Goal: Task Accomplishment & Management: Use online tool/utility

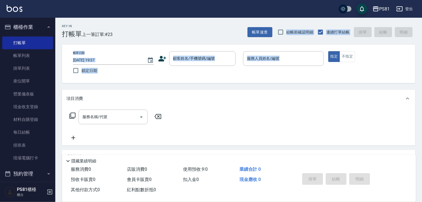
click at [329, 98] on div "Key In 打帳單 上一筆訂單:#23 帳單速查 結帳前確認明細 連續打單結帳 掛單 結帳 明細 帳單日期 [DATE] 19:37 鎖定日期 顧客姓名/手…" at bounding box center [238, 143] width 367 height 251
click at [331, 96] on div "項目消費" at bounding box center [235, 99] width 338 height 6
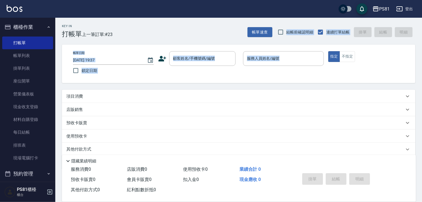
click at [331, 96] on div "項目消費" at bounding box center [235, 97] width 338 height 6
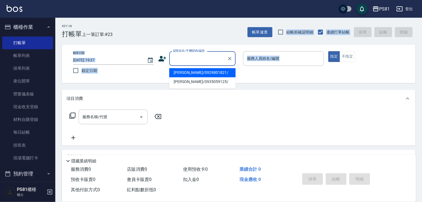
click at [204, 56] on input "顧客姓名/手機號碼/編號" at bounding box center [198, 59] width 53 height 10
click at [196, 71] on li "[PERSON_NAME]/0929801821/" at bounding box center [202, 72] width 66 height 9
type input "[PERSON_NAME]/0929801821/"
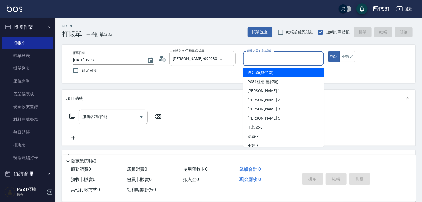
click at [256, 55] on input "服務人員姓名/編號" at bounding box center [284, 59] width 76 height 10
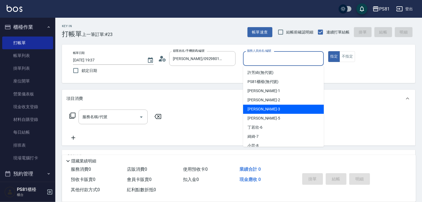
click at [262, 112] on div "[PERSON_NAME] -3" at bounding box center [283, 109] width 81 height 9
type input "[PERSON_NAME]-3"
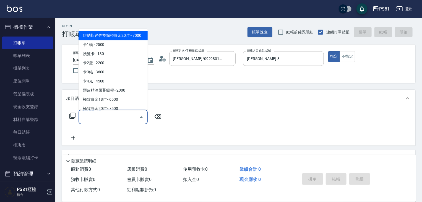
click at [117, 115] on input "服務名稱/代號" at bounding box center [109, 117] width 56 height 10
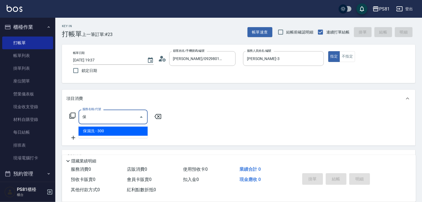
drag, startPoint x: 117, startPoint y: 131, endPoint x: 128, endPoint y: 135, distance: 11.0
click at [117, 131] on span "保濕洗 - 300" at bounding box center [113, 131] width 69 height 9
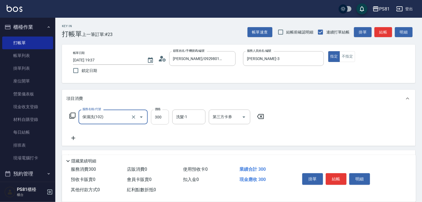
type input "保濕洗(102)"
type input "500"
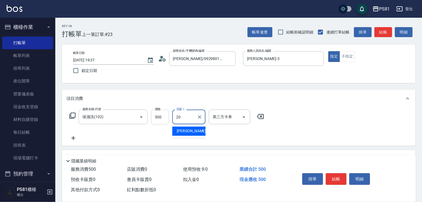
type input "[PERSON_NAME]-20"
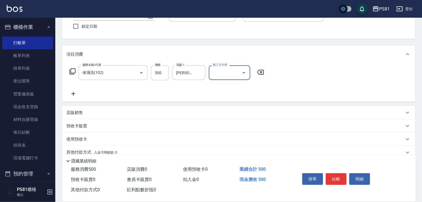
scroll to position [68, 0]
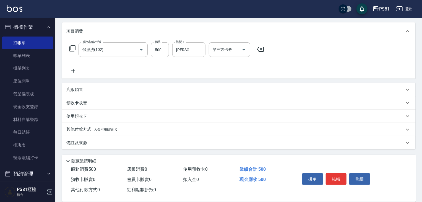
click at [88, 127] on p "其他付款方式 入金可用餘額: 0" at bounding box center [91, 130] width 51 height 6
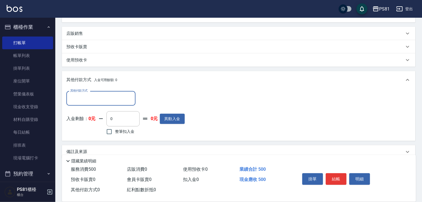
scroll to position [132, 0]
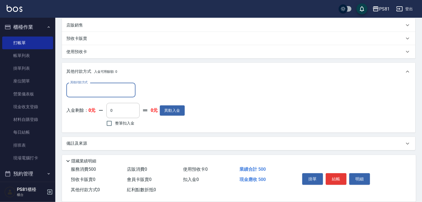
click at [83, 85] on div "其他付款方式 其他付款方式" at bounding box center [100, 90] width 69 height 15
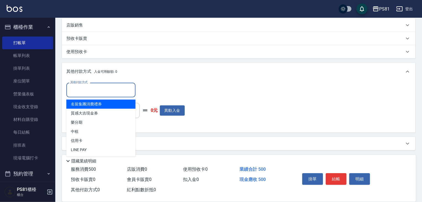
click at [81, 89] on input "其他付款方式" at bounding box center [101, 90] width 64 height 10
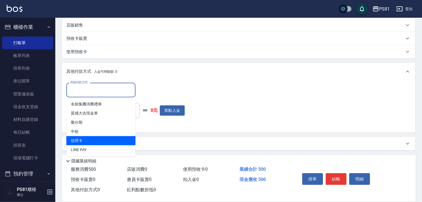
click at [97, 139] on span "信用卡" at bounding box center [100, 140] width 69 height 9
type input "信用卡"
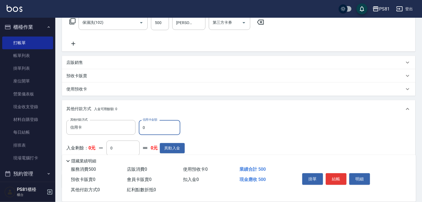
scroll to position [76, 0]
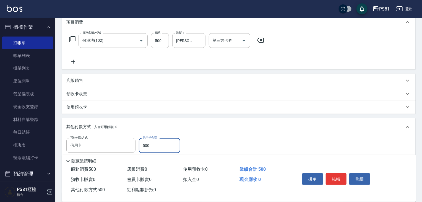
type input "500"
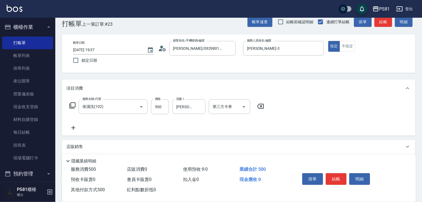
scroll to position [0, 0]
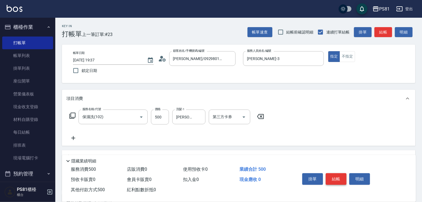
click at [338, 180] on button "結帳" at bounding box center [336, 179] width 21 height 12
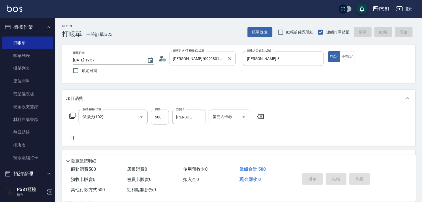
type input "[DATE] 20:24"
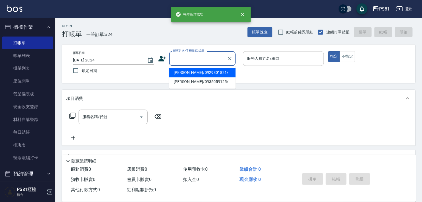
drag, startPoint x: 188, startPoint y: 55, endPoint x: 191, endPoint y: 60, distance: 5.4
click at [190, 56] on input "顧客姓名/手機號碼/編號" at bounding box center [198, 59] width 53 height 10
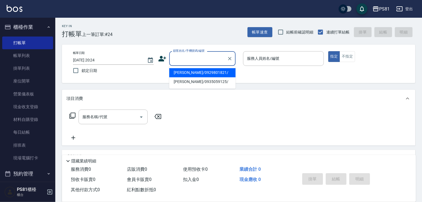
drag, startPoint x: 197, startPoint y: 74, endPoint x: 237, endPoint y: 68, distance: 40.0
click at [200, 73] on li "[PERSON_NAME]/0929801821/" at bounding box center [202, 72] width 66 height 9
type input "[PERSON_NAME]/0929801821/"
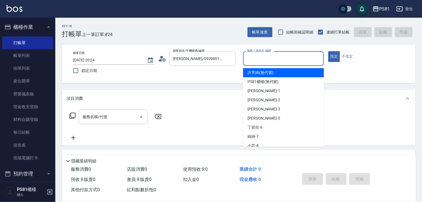
click at [252, 62] on input "服務人員姓名/編號" at bounding box center [284, 59] width 76 height 10
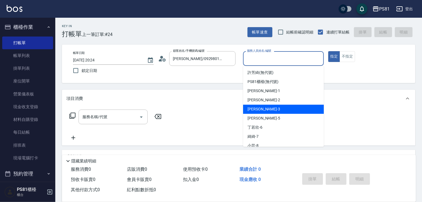
click at [252, 110] on span "[PERSON_NAME] -3" at bounding box center [264, 109] width 33 height 6
type input "[PERSON_NAME]-3"
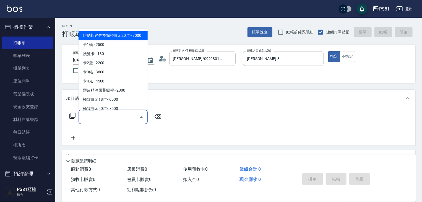
click at [100, 114] on input "服務名稱/代號" at bounding box center [109, 117] width 56 height 10
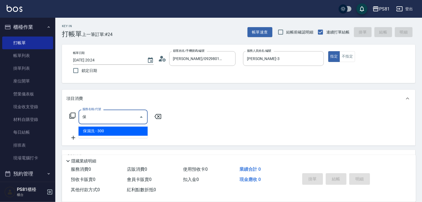
drag, startPoint x: 121, startPoint y: 132, endPoint x: 123, endPoint y: 130, distance: 3.1
click at [120, 131] on span "保濕洗 - 300" at bounding box center [113, 131] width 69 height 9
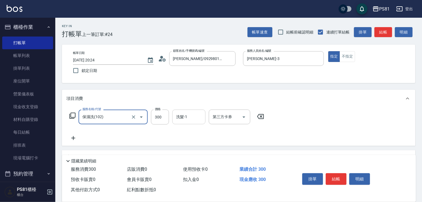
click at [190, 123] on div "洗髮-1" at bounding box center [188, 117] width 33 height 15
type input "保濕洗(102)"
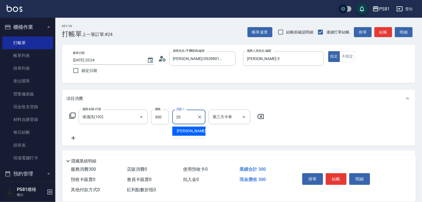
type input "[PERSON_NAME]-20"
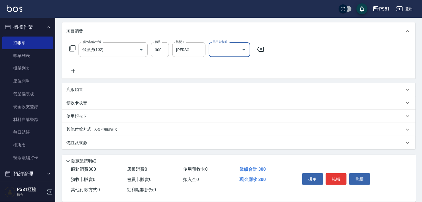
scroll to position [40, 0]
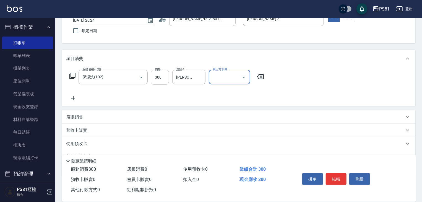
click at [156, 73] on input "300" at bounding box center [160, 77] width 18 height 15
type input "400"
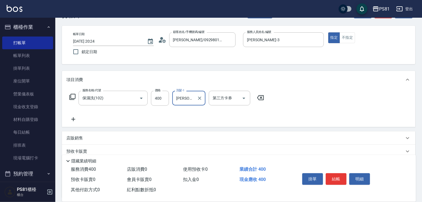
scroll to position [0, 0]
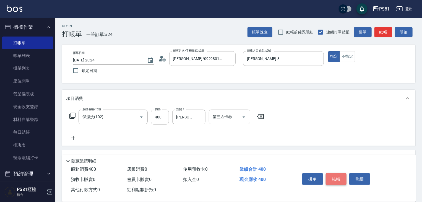
click at [337, 175] on button "結帳" at bounding box center [336, 179] width 21 height 12
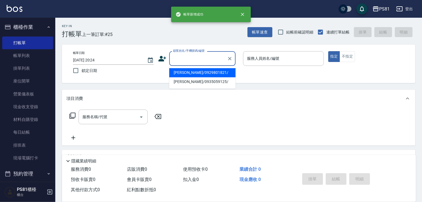
click at [200, 57] on input "顧客姓名/手機號碼/編號" at bounding box center [198, 59] width 53 height 10
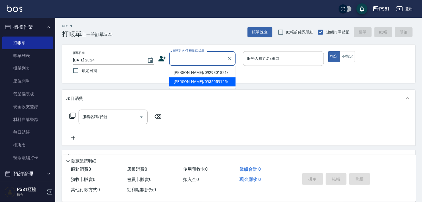
click at [210, 82] on li "[PERSON_NAME]/0935059125/" at bounding box center [202, 81] width 66 height 9
type input "[PERSON_NAME]/0935059125/"
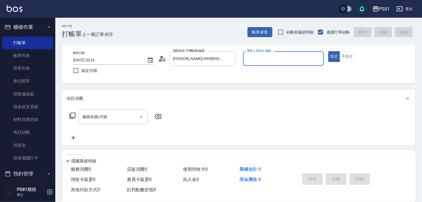
click at [303, 55] on input "服務人員姓名/編號" at bounding box center [284, 59] width 76 height 10
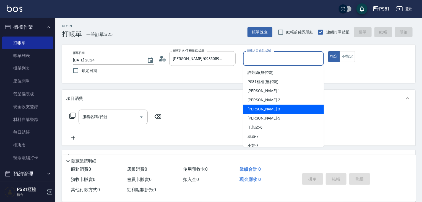
click at [293, 111] on div "[PERSON_NAME] -3" at bounding box center [283, 109] width 81 height 9
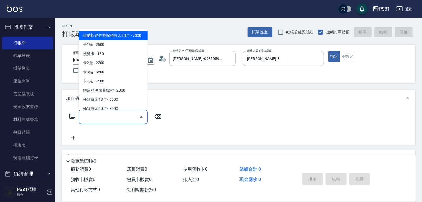
click at [95, 115] on input "服務名稱/代號" at bounding box center [109, 117] width 56 height 10
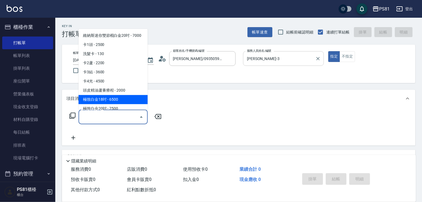
drag, startPoint x: 267, startPoint y: 55, endPoint x: 264, endPoint y: 56, distance: 3.5
click at [266, 55] on input "[PERSON_NAME]-3" at bounding box center [280, 59] width 68 height 10
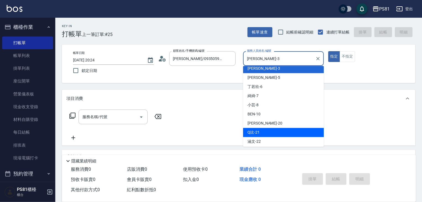
scroll to position [55, 0]
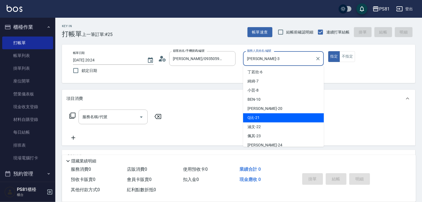
click at [259, 118] on span "Q比 -21" at bounding box center [254, 118] width 12 height 6
type input "Q比-21"
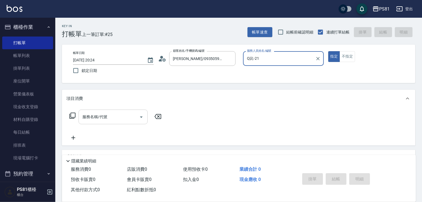
click at [131, 114] on input "服務名稱/代號" at bounding box center [109, 117] width 56 height 10
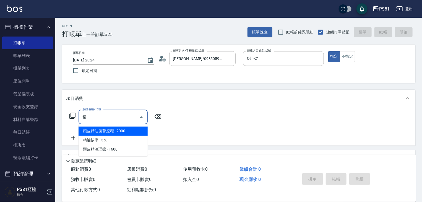
click at [141, 138] on span "精油按摩 - 350" at bounding box center [113, 140] width 69 height 9
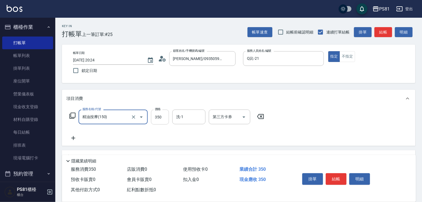
type input "精油按摩(150)"
click at [151, 110] on input "350" at bounding box center [160, 117] width 18 height 15
type input "500"
click at [337, 174] on button "結帳" at bounding box center [336, 179] width 21 height 12
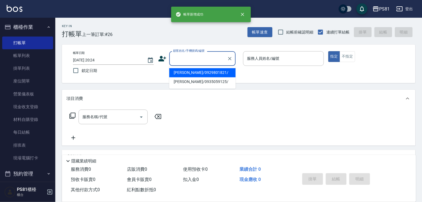
drag, startPoint x: 183, startPoint y: 56, endPoint x: 186, endPoint y: 62, distance: 7.4
click at [183, 56] on input "顧客姓名/手機號碼/編號" at bounding box center [198, 59] width 53 height 10
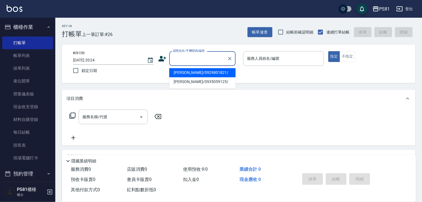
drag, startPoint x: 192, startPoint y: 73, endPoint x: 277, endPoint y: 78, distance: 85.4
click at [193, 73] on li "[PERSON_NAME]/0929801821/" at bounding box center [202, 72] width 66 height 9
type input "[PERSON_NAME]/0929801821/"
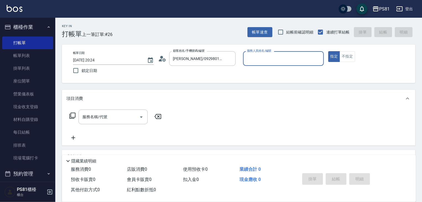
click at [279, 62] on input "服務人員姓名/編號" at bounding box center [284, 59] width 76 height 10
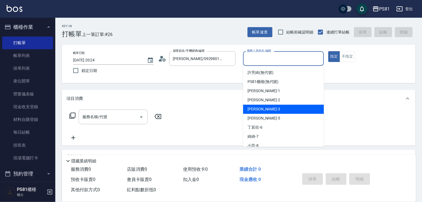
drag, startPoint x: 265, startPoint y: 109, endPoint x: 216, endPoint y: 106, distance: 48.8
click at [260, 109] on div "[PERSON_NAME] -3" at bounding box center [283, 109] width 81 height 9
type input "[PERSON_NAME]-3"
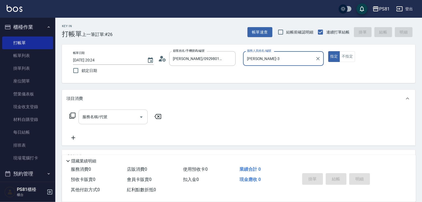
click at [100, 117] on input "服務名稱/代號" at bounding box center [109, 117] width 56 height 10
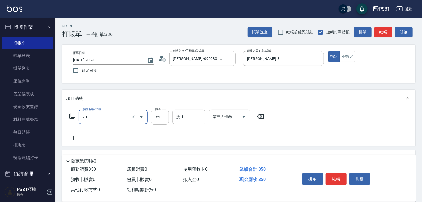
type input "洗剪350(201)"
click at [183, 118] on input "洗-1" at bounding box center [189, 117] width 28 height 10
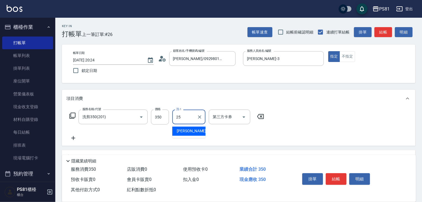
type input "[PERSON_NAME]-25"
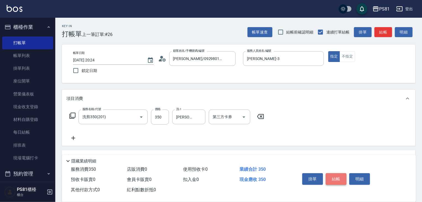
click at [345, 178] on button "結帳" at bounding box center [336, 179] width 21 height 12
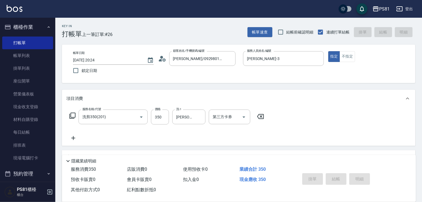
type input "[DATE] 20:25"
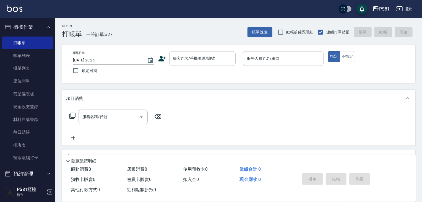
drag, startPoint x: 193, startPoint y: 67, endPoint x: 191, endPoint y: 59, distance: 7.9
click at [193, 66] on div "帳單日期 [DATE] 20:25 鎖定日期 顧客姓名/手機號碼/編號 顧客姓名/手機號碼/編號 服務人員姓名/編號 服務人員姓名/編號 指定 不指定" at bounding box center [239, 63] width 340 height 25
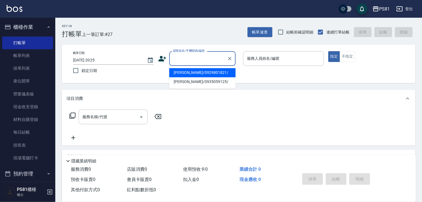
click at [190, 58] on input "顧客姓名/手機號碼/編號" at bounding box center [198, 59] width 53 height 10
click at [189, 70] on li "[PERSON_NAME]/0929801821/" at bounding box center [202, 72] width 66 height 9
type input "[PERSON_NAME]/0929801821/"
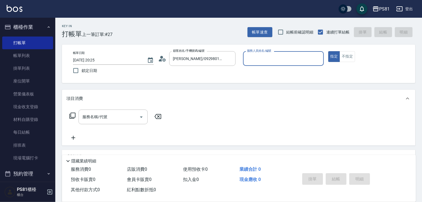
click at [281, 57] on input "服務人員姓名/編號" at bounding box center [284, 59] width 76 height 10
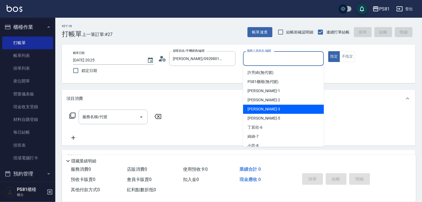
click at [262, 112] on div "[PERSON_NAME] -3" at bounding box center [283, 109] width 81 height 9
type input "[PERSON_NAME]-3"
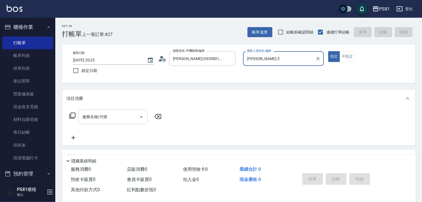
drag, startPoint x: 96, startPoint y: 115, endPoint x: 101, endPoint y: 119, distance: 5.9
click at [97, 116] on input "服務名稱/代號" at bounding box center [109, 117] width 56 height 10
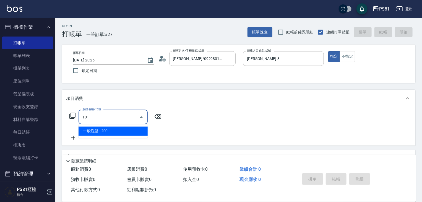
drag, startPoint x: 125, startPoint y: 131, endPoint x: 157, endPoint y: 129, distance: 31.6
click at [126, 131] on span "一般洗髮 - 200" at bounding box center [113, 131] width 69 height 9
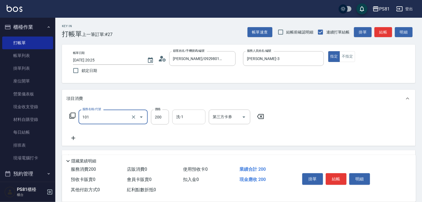
type input "一般洗髮(101)"
click at [184, 113] on input "洗-1" at bounding box center [189, 117] width 28 height 10
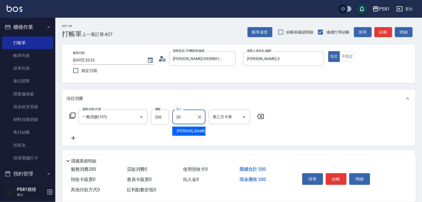
type input "[PERSON_NAME]-20"
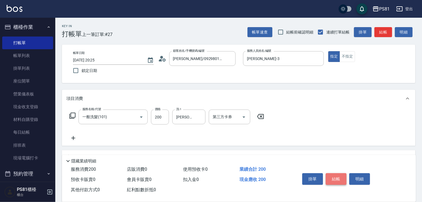
click at [337, 175] on button "結帳" at bounding box center [336, 179] width 21 height 12
click at [338, 175] on div "掛單 結帳 明細" at bounding box center [336, 179] width 72 height 17
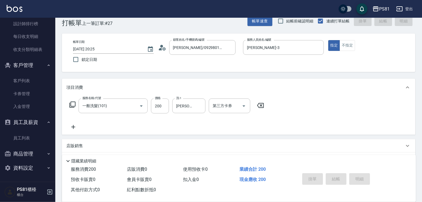
scroll to position [68, 0]
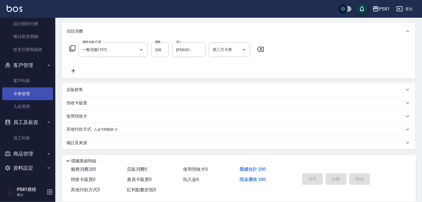
type input "[DATE] 20:30"
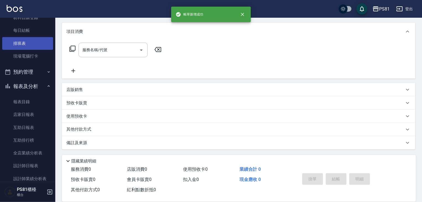
scroll to position [144, 0]
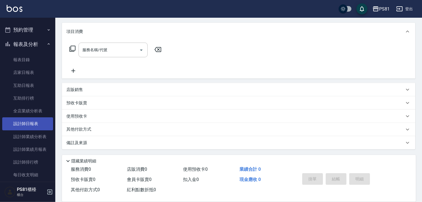
click at [32, 124] on link "設計師日報表" at bounding box center [27, 123] width 51 height 13
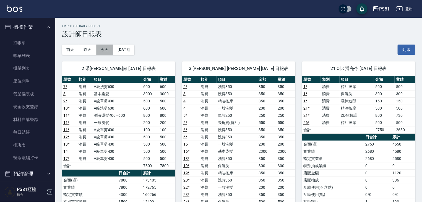
click at [106, 50] on button "今天" at bounding box center [104, 50] width 17 height 10
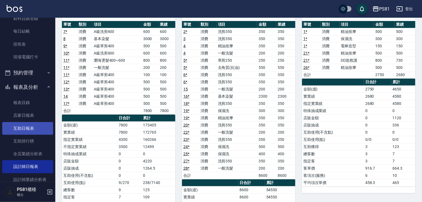
scroll to position [111, 0]
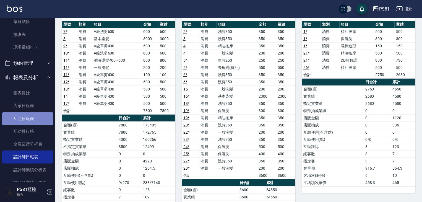
click at [30, 121] on link "互助日報表" at bounding box center [27, 118] width 51 height 13
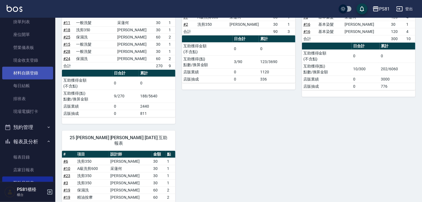
scroll to position [55, 0]
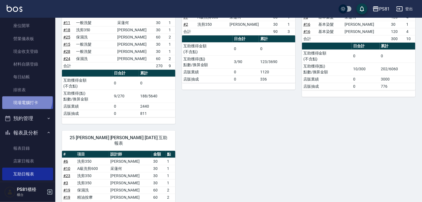
click at [26, 99] on link "現場電腦打卡" at bounding box center [27, 102] width 51 height 13
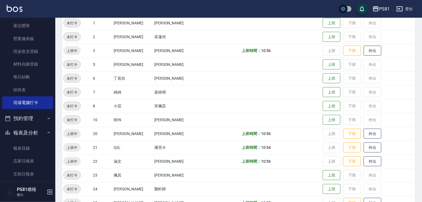
scroll to position [83, 0]
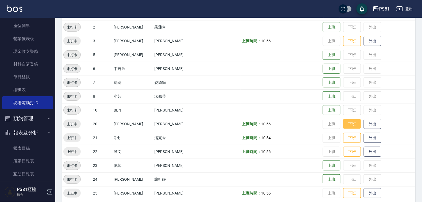
click at [345, 126] on button "下班" at bounding box center [353, 124] width 18 height 10
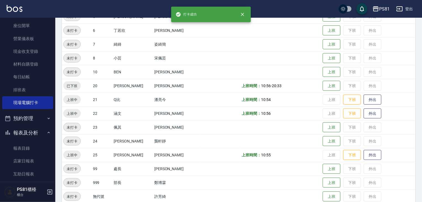
scroll to position [138, 0]
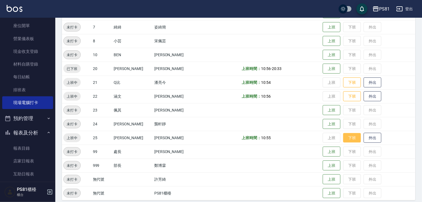
click at [345, 136] on button "下班" at bounding box center [353, 138] width 18 height 10
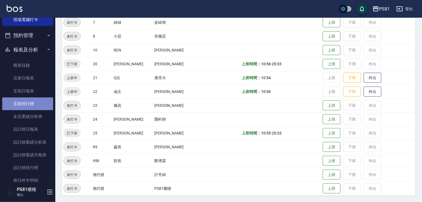
click at [34, 102] on link "互助排行榜" at bounding box center [27, 103] width 51 height 13
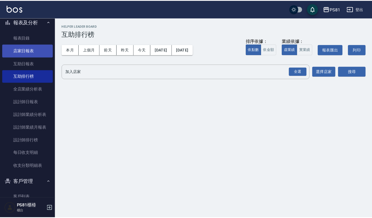
scroll to position [55, 0]
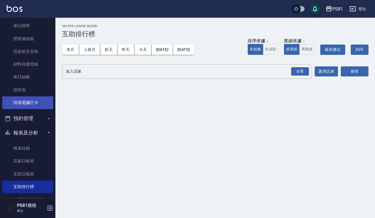
click at [30, 101] on link "現場電腦打卡" at bounding box center [27, 102] width 51 height 13
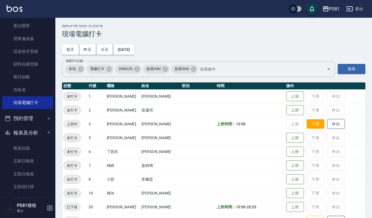
click at [314, 125] on button "下班" at bounding box center [316, 124] width 18 height 10
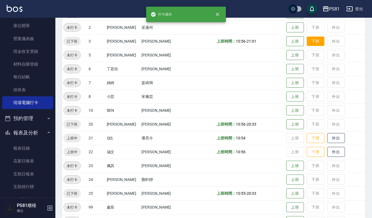
scroll to position [83, 0]
click at [312, 139] on button "下班" at bounding box center [316, 138] width 18 height 10
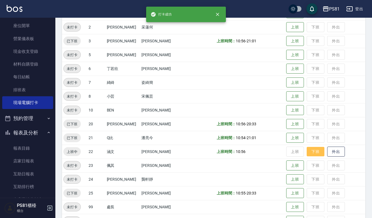
click at [309, 153] on button "下班" at bounding box center [316, 152] width 18 height 10
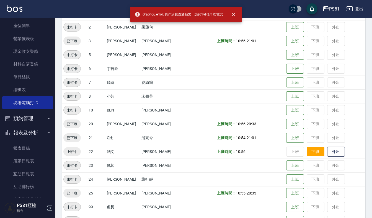
click at [309, 153] on button "下班" at bounding box center [316, 152] width 18 height 10
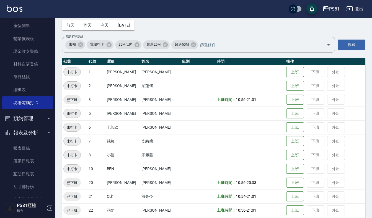
scroll to position [16, 0]
